Goal: Book appointment/travel/reservation

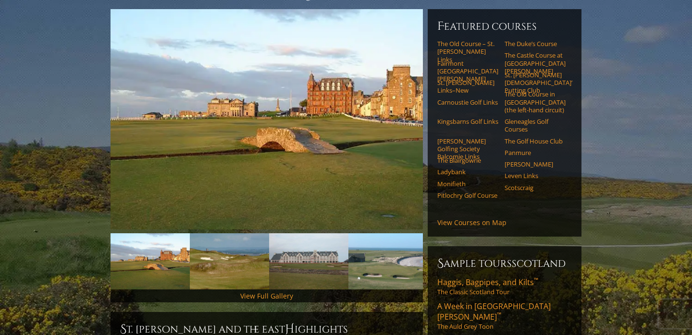
scroll to position [80, 0]
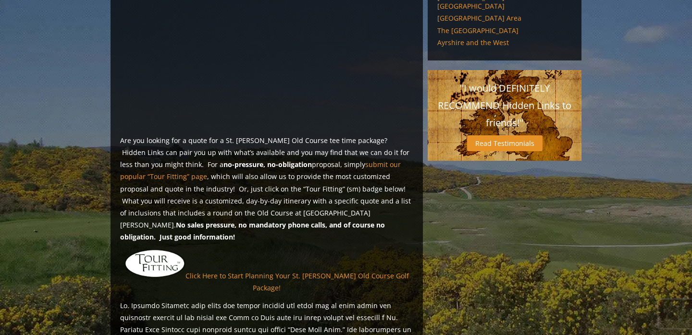
scroll to position [621, 0]
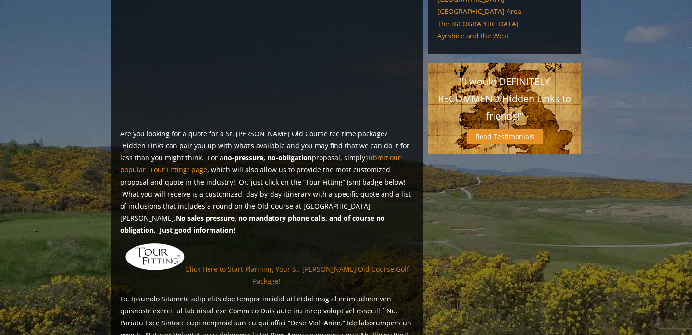
click at [365, 264] on link "Click Here to Start Planning Your St. [PERSON_NAME] Old Course Golf Package!" at bounding box center [296, 274] width 223 height 21
